Goal: Book appointment/travel/reservation

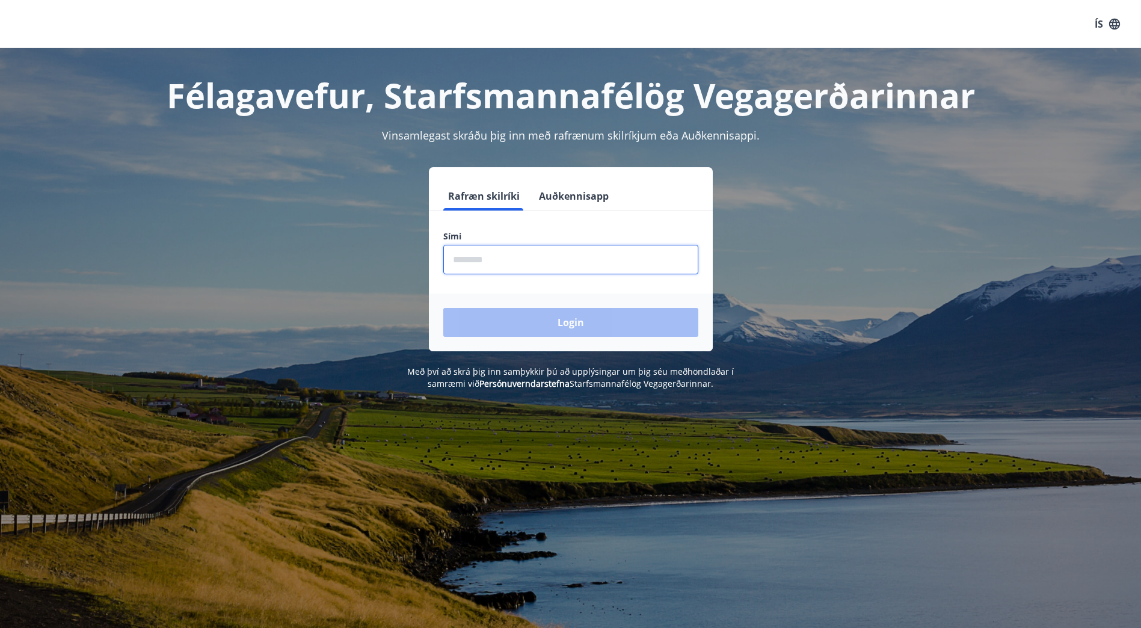
click at [514, 258] on input "phone" at bounding box center [570, 259] width 255 height 29
type input "********"
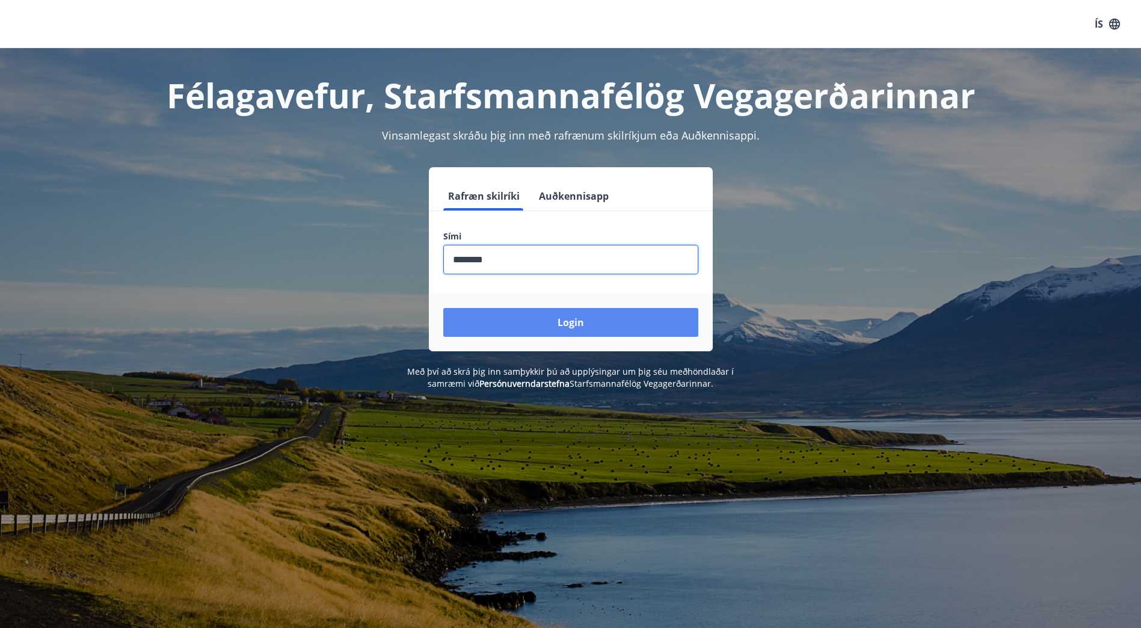
click at [567, 329] on button "Login" at bounding box center [570, 322] width 255 height 29
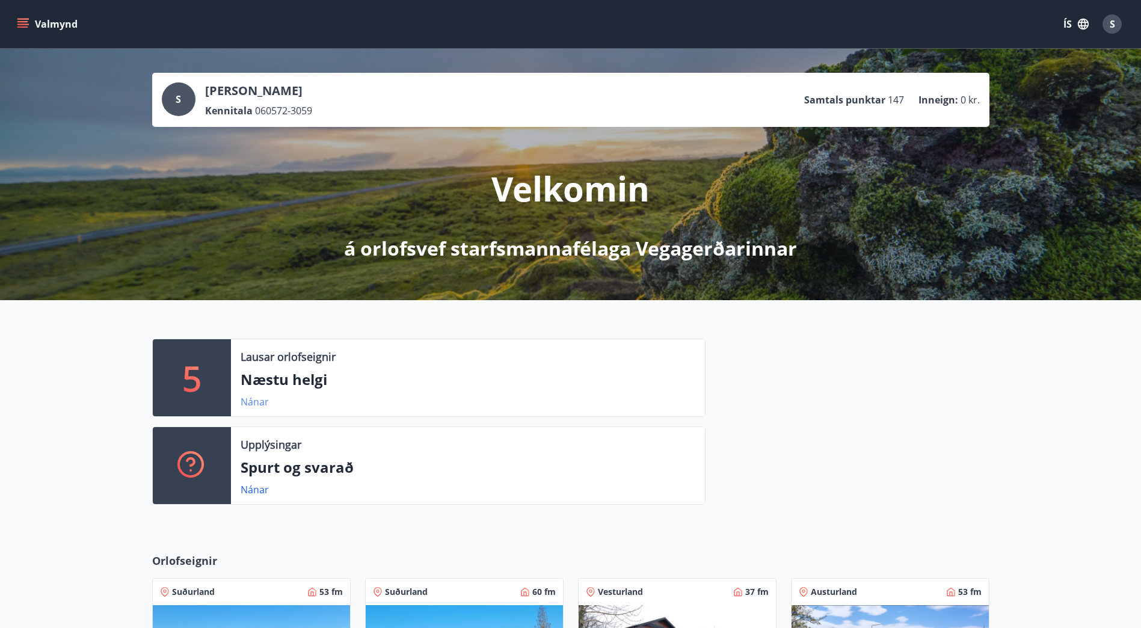
click at [258, 403] on link "Nánar" at bounding box center [255, 401] width 28 height 13
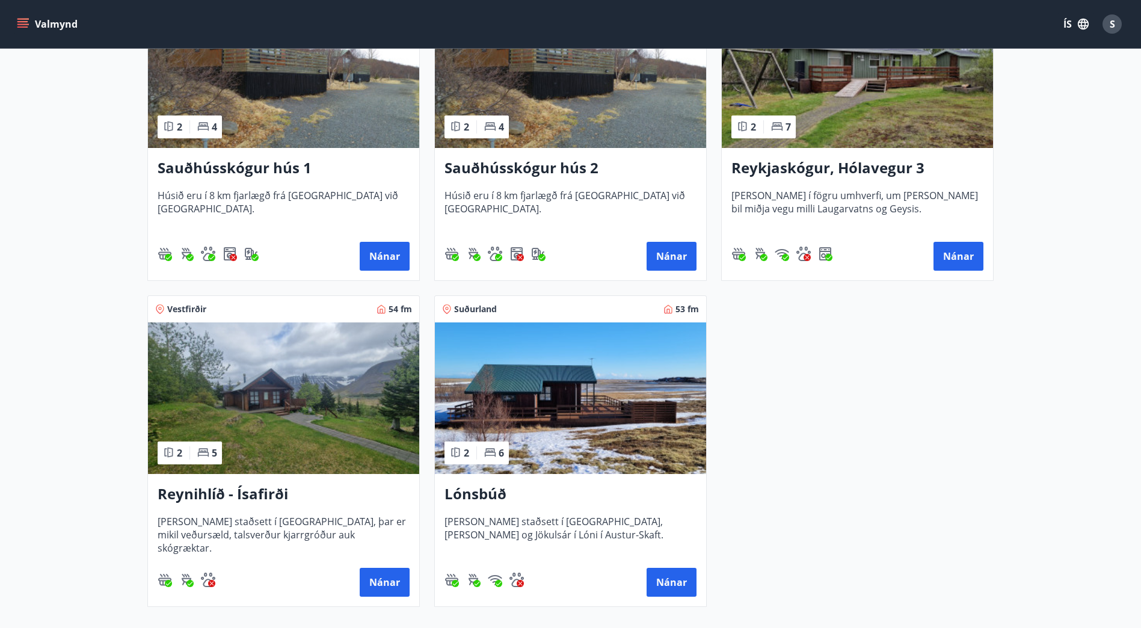
scroll to position [361, 0]
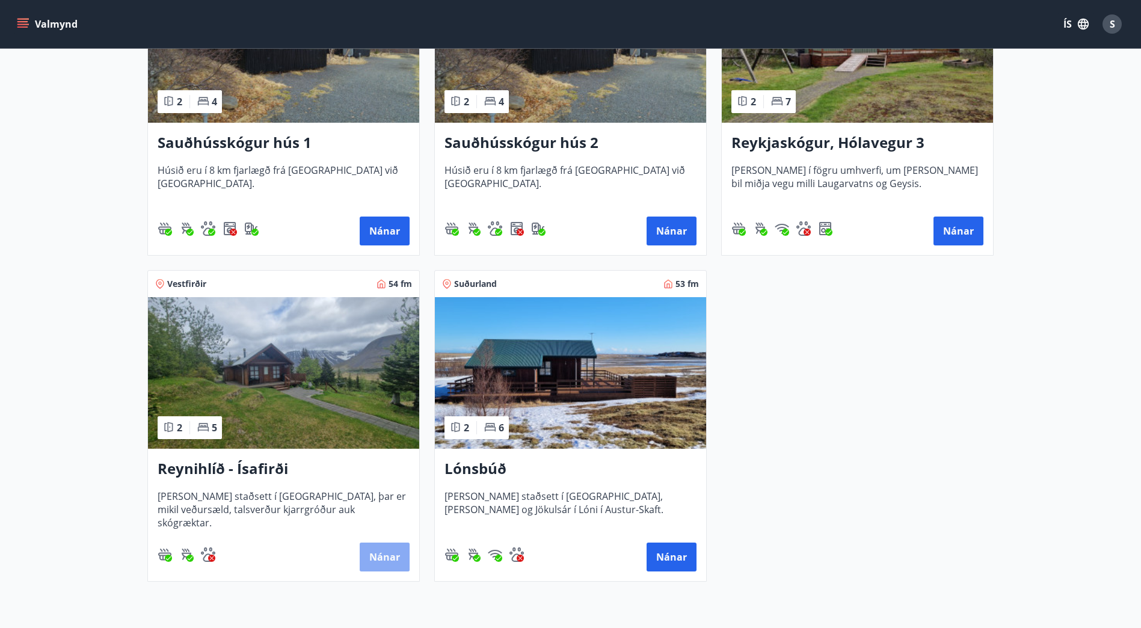
click at [393, 559] on button "Nánar" at bounding box center [385, 557] width 50 height 29
